Goal: Information Seeking & Learning: Learn about a topic

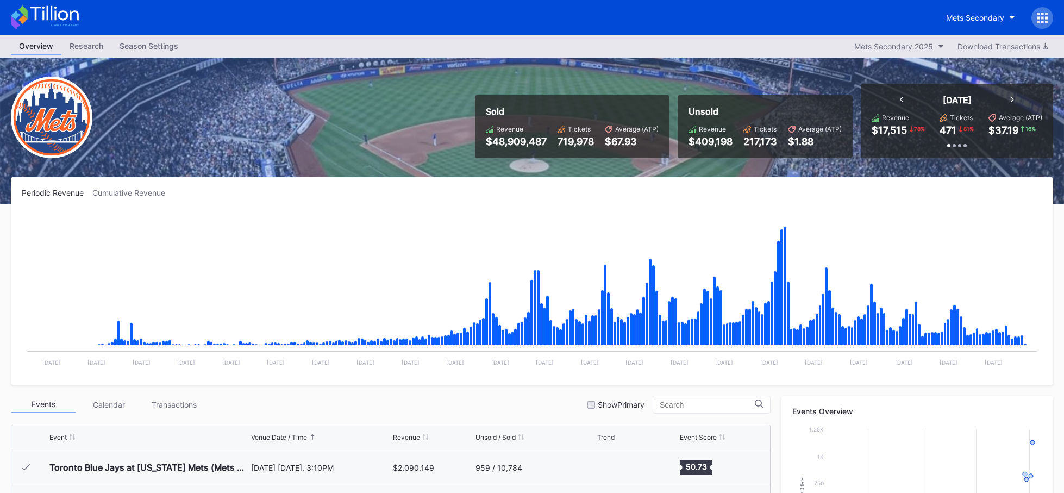
scroll to position [2684, 0]
click at [51, 22] on icon at bounding box center [45, 17] width 68 height 24
click at [66, 17] on icon at bounding box center [45, 17] width 68 height 24
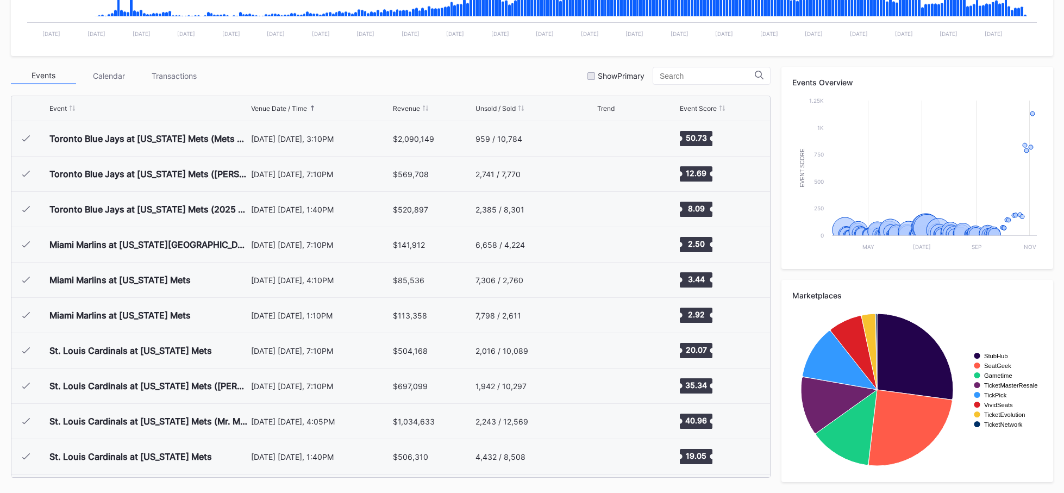
scroll to position [2720, 0]
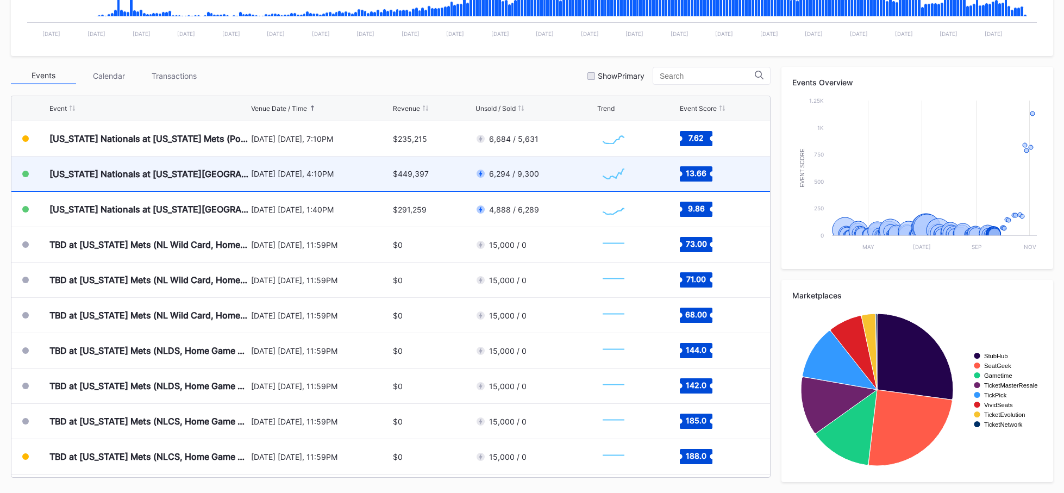
click at [457, 183] on div "$449,397" at bounding box center [432, 174] width 79 height 34
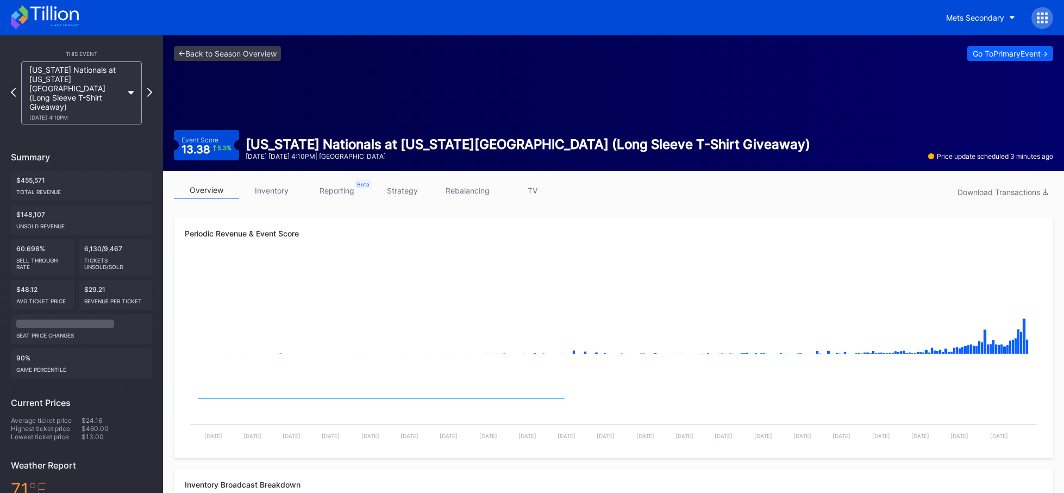
click at [415, 193] on link "strategy" at bounding box center [402, 190] width 65 height 17
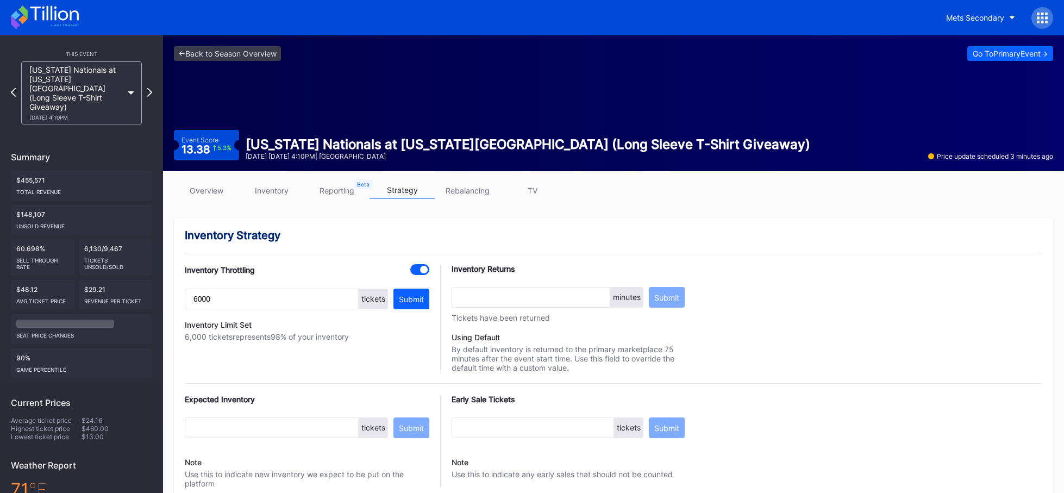
click at [211, 192] on link "overview" at bounding box center [206, 190] width 65 height 17
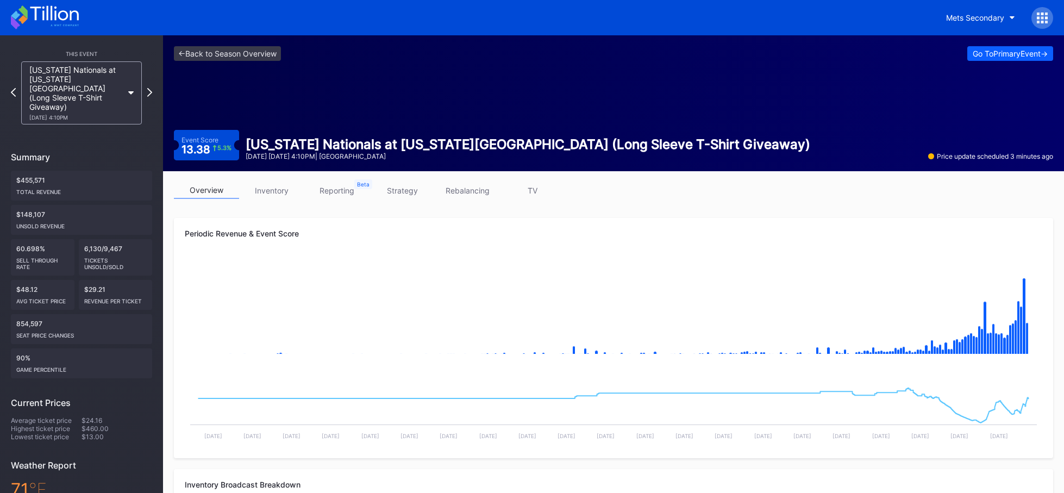
click at [266, 64] on div "<- Back to Season Overview Go To Primary Event -> Event Score 13.38 5.3 % [US_S…" at bounding box center [613, 103] width 901 height 136
click at [267, 59] on link "<- Back to Season Overview" at bounding box center [227, 53] width 107 height 15
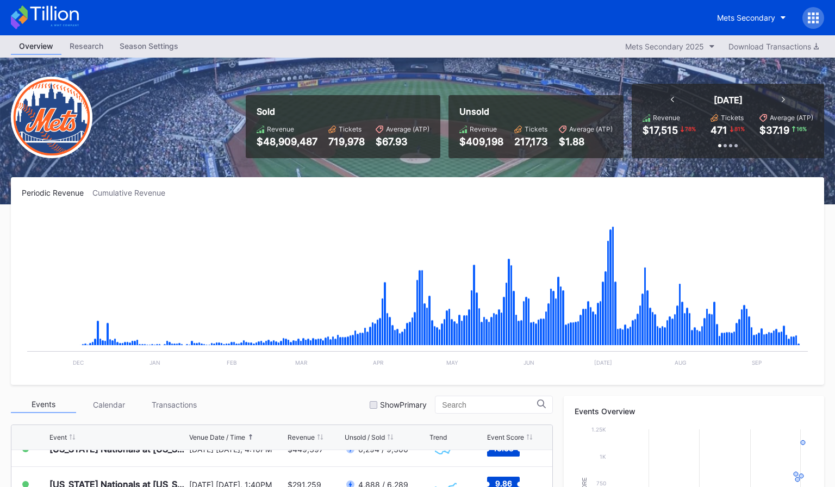
click at [29, 19] on icon at bounding box center [45, 17] width 68 height 24
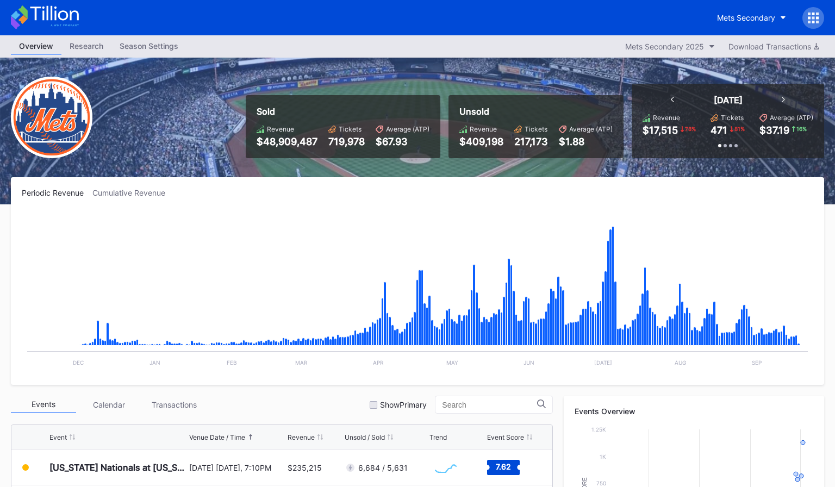
click at [75, 9] on icon at bounding box center [45, 17] width 68 height 24
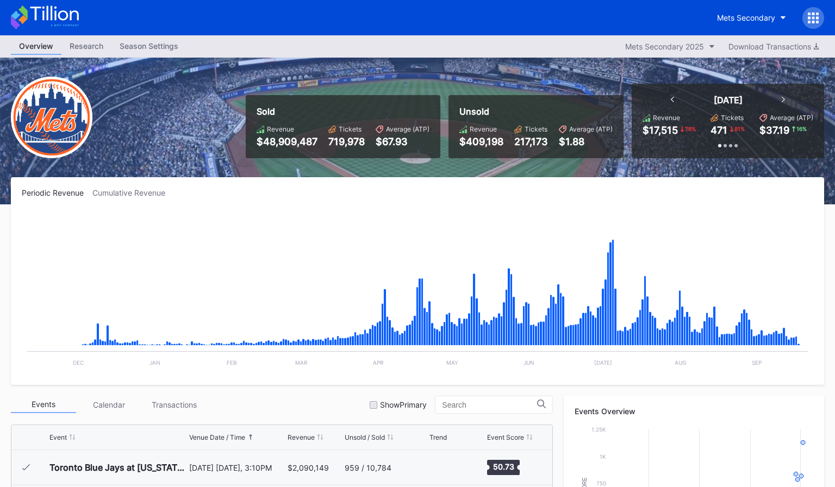
scroll to position [2720, 0]
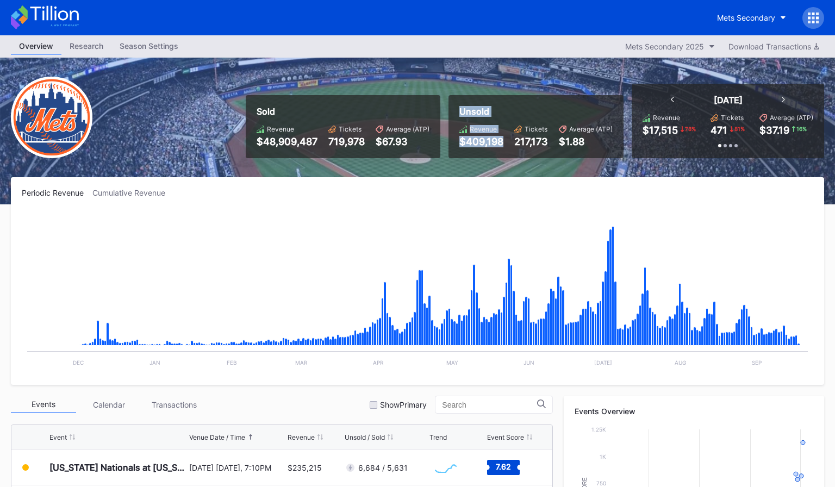
click at [504, 139] on div "Sold Revenue $48,909,487 Tickets 719,978 Average (ATP) $67.93 Unsold Revenue $4…" at bounding box center [530, 121] width 586 height 74
click at [504, 139] on div "Revenue $409,198 Tickets 217,173 Average (ATP) $1.88" at bounding box center [535, 136] width 153 height 22
